Goal: Task Accomplishment & Management: Manage account settings

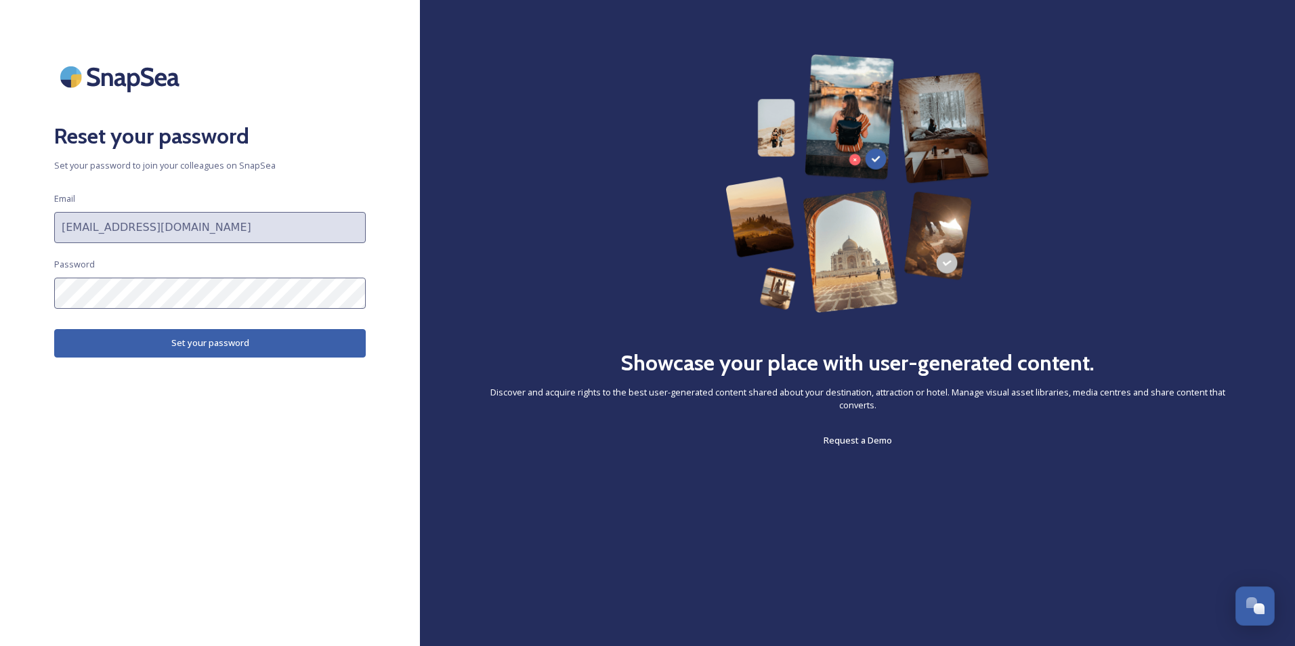
click at [43, 284] on div "Reset your password Set your password to join your colleagues on SnapSea Email …" at bounding box center [210, 323] width 420 height 538
click at [221, 349] on button "Set your password" at bounding box center [210, 343] width 312 height 28
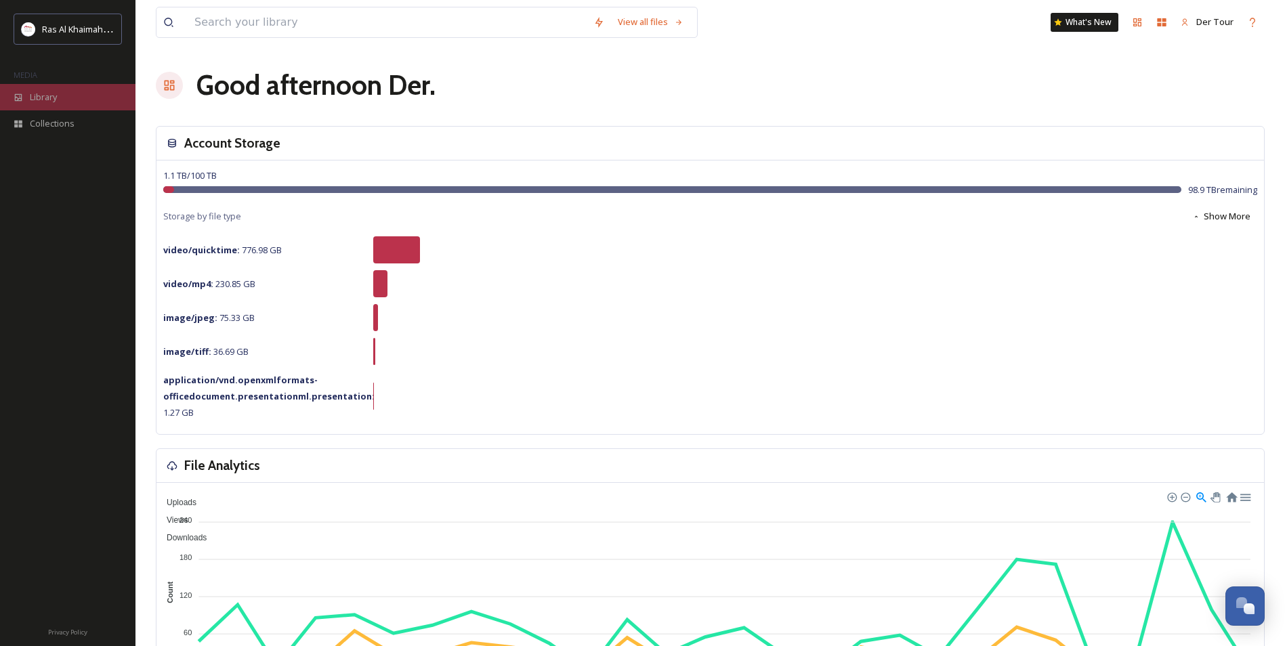
click at [60, 96] on div "Library" at bounding box center [67, 97] width 135 height 26
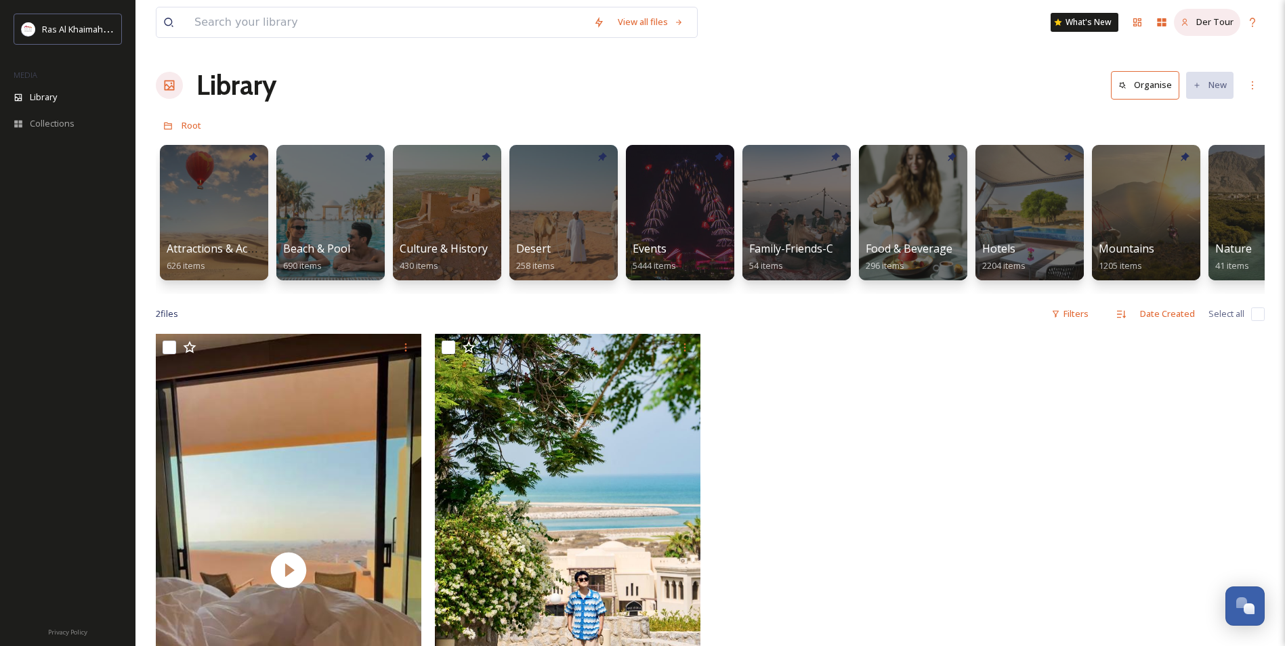
click at [1215, 23] on span "Der Tour" at bounding box center [1214, 22] width 37 height 12
